Goal: Task Accomplishment & Management: Use online tool/utility

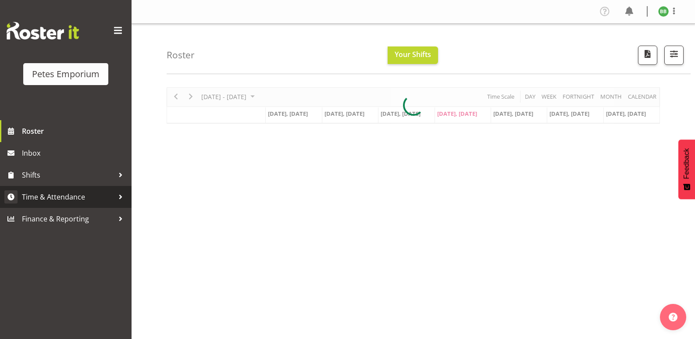
click at [71, 199] on span "Time & Attendance" at bounding box center [68, 196] width 92 height 13
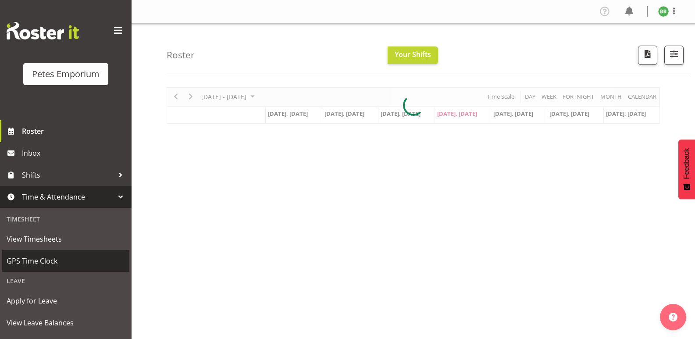
click at [53, 268] on link "GPS Time Clock" at bounding box center [65, 261] width 127 height 22
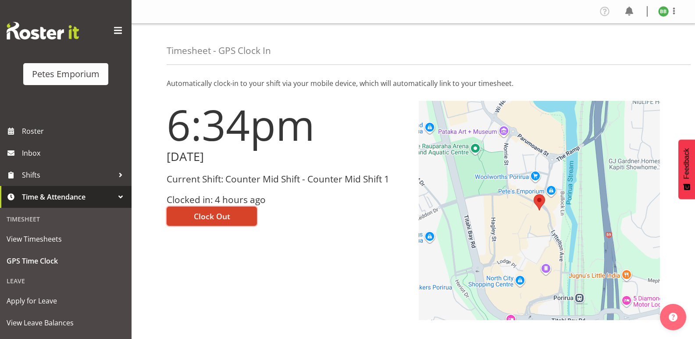
click at [222, 218] on span "Clock Out" at bounding box center [212, 215] width 36 height 11
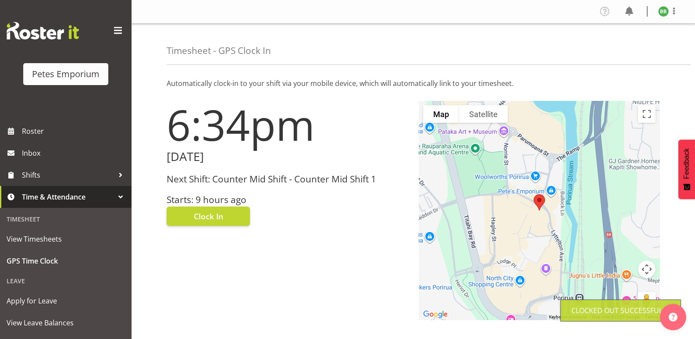
click at [663, 12] on img at bounding box center [663, 11] width 11 height 11
click at [625, 45] on link "Log Out" at bounding box center [637, 46] width 84 height 16
